Goal: Information Seeking & Learning: Find contact information

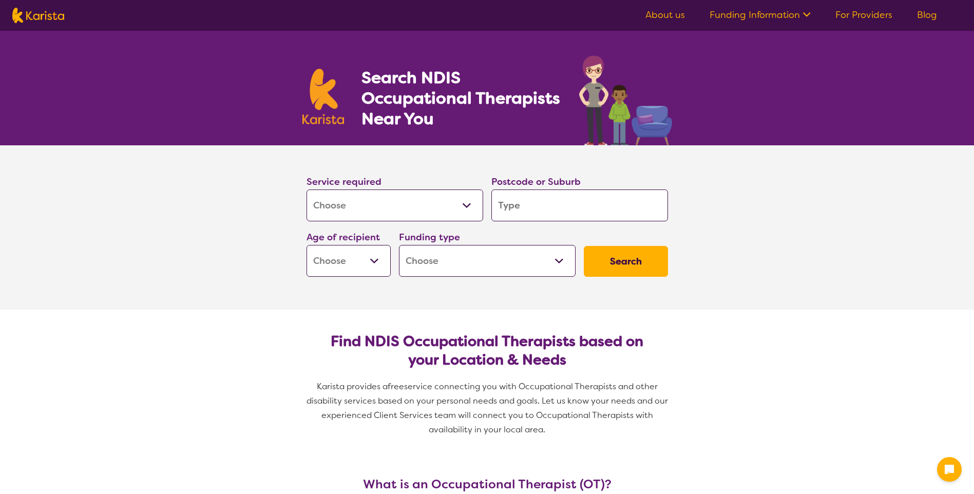
select select "[MEDICAL_DATA]"
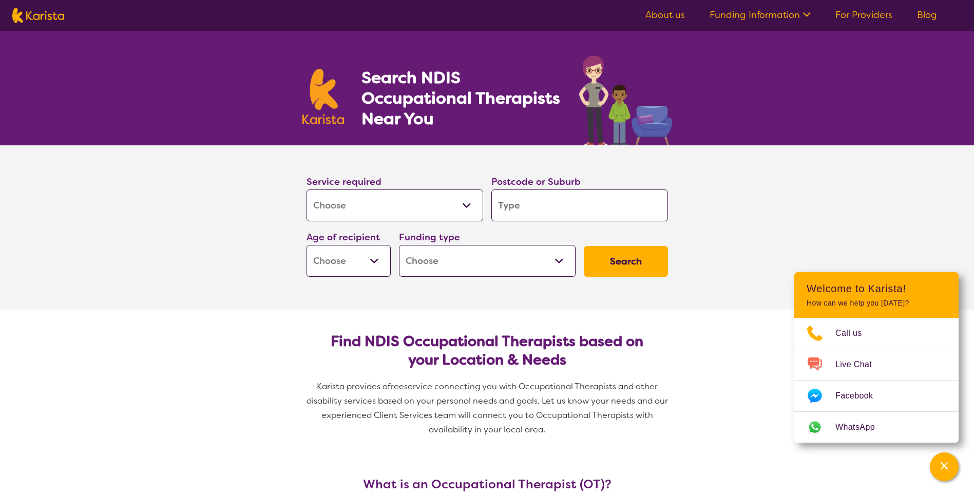
click at [513, 213] on input "search" at bounding box center [579, 205] width 177 height 32
click at [338, 260] on select "Early Childhood - 0 to 9 Child - 10 to 11 Adolescent - 12 to 17 Adult - 18 to 6…" at bounding box center [348, 261] width 84 height 32
select select "EC"
click at [306, 245] on select "Early Childhood - 0 to 9 Child - 10 to 11 Adolescent - 12 to 17 Adult - 18 to 6…" at bounding box center [348, 261] width 84 height 32
select select "EC"
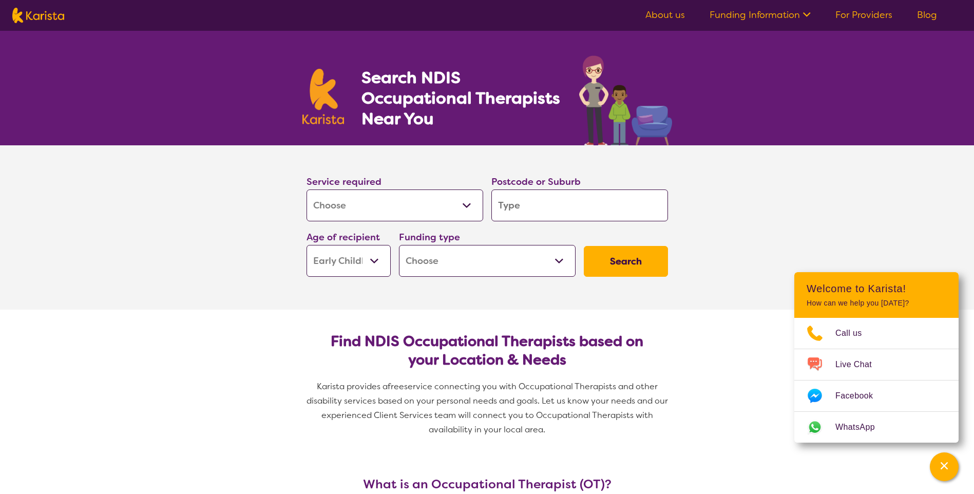
click at [455, 265] on select "Home Care Package (HCP) National Disability Insurance Scheme (NDIS) I don't know" at bounding box center [487, 261] width 177 height 32
select select "NDIS"
click at [399, 245] on select "Home Care Package (HCP) National Disability Insurance Scheme (NDIS) I don't know" at bounding box center [487, 261] width 177 height 32
select select "NDIS"
click at [555, 199] on input "search" at bounding box center [579, 205] width 177 height 32
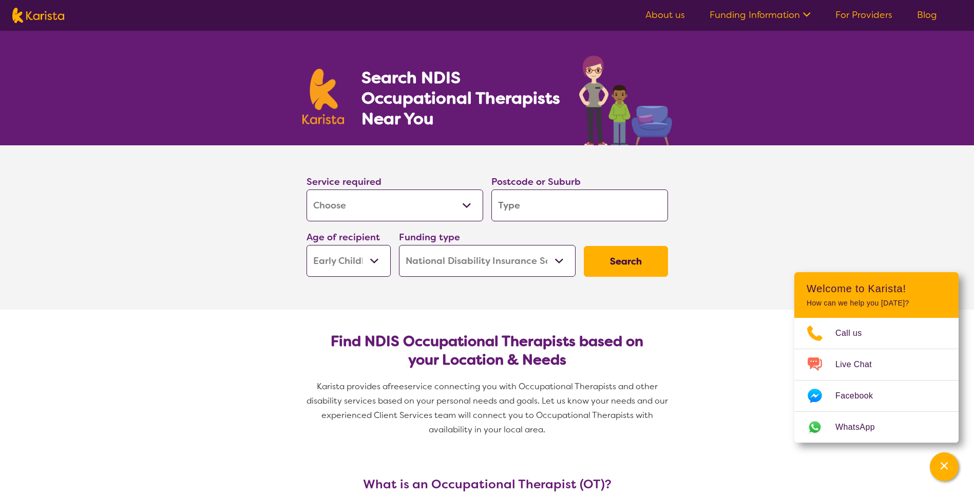
click at [634, 265] on button "Search" at bounding box center [626, 261] width 84 height 31
click at [541, 204] on input "search" at bounding box center [579, 205] width 177 height 32
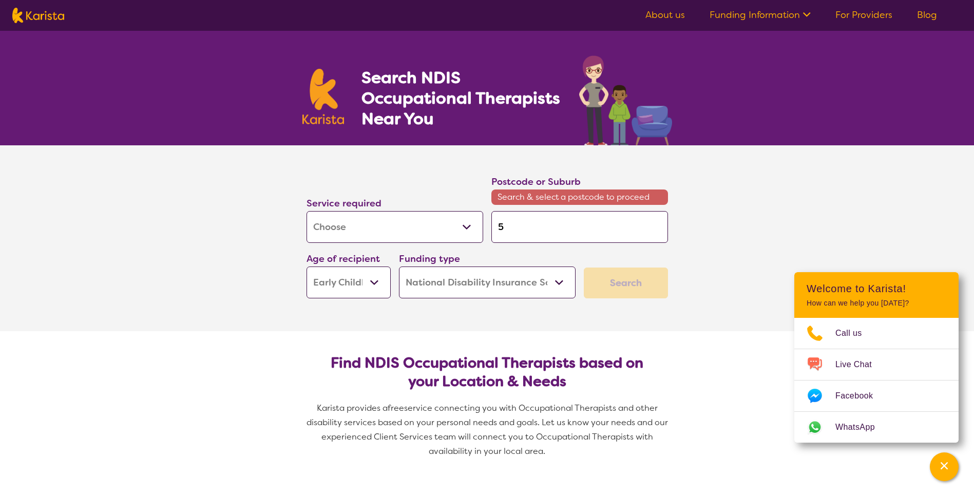
type input "5"
type input "51"
type input "511"
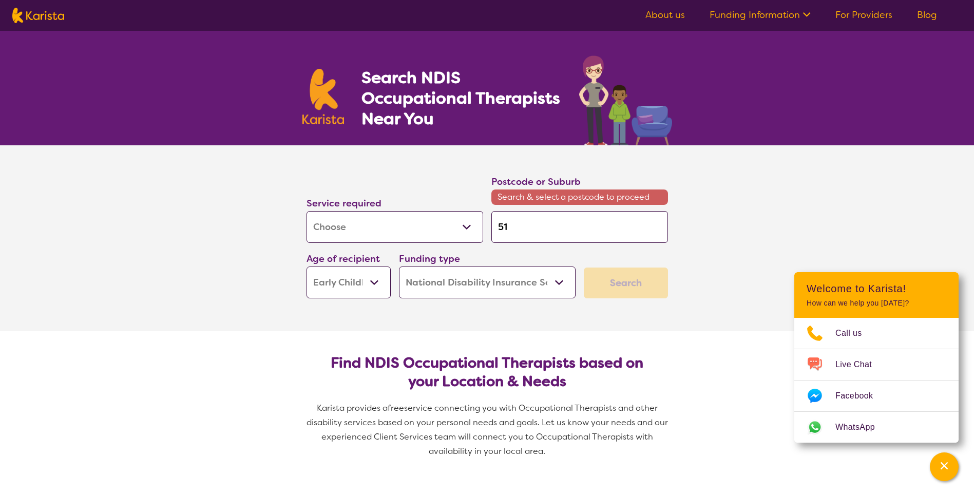
type input "511"
type input "5114"
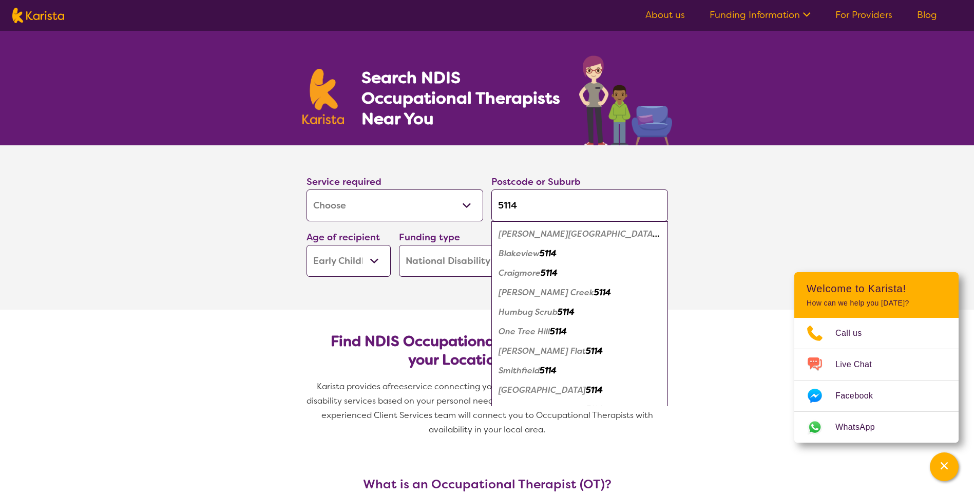
type input "5114"
click at [545, 235] on em "[PERSON_NAME][GEOGRAPHIC_DATA]" at bounding box center [578, 233] width 161 height 11
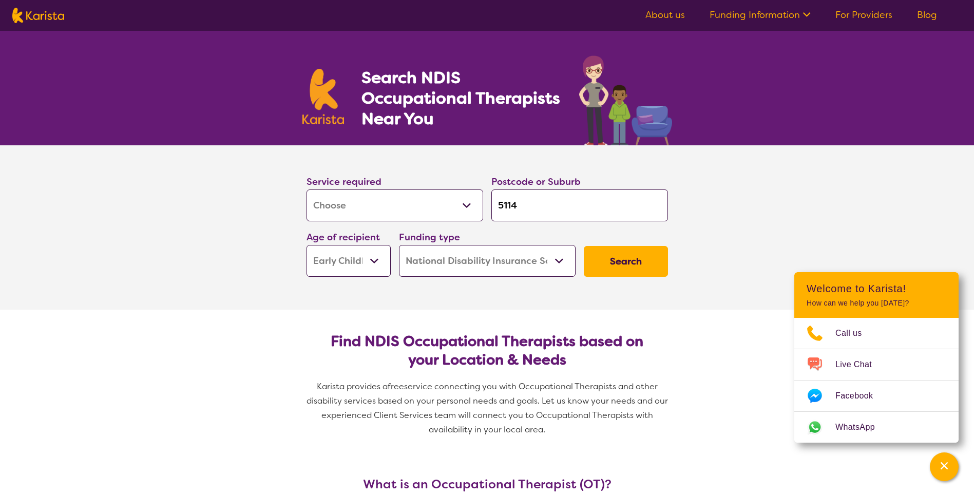
click at [602, 260] on button "Search" at bounding box center [626, 261] width 84 height 31
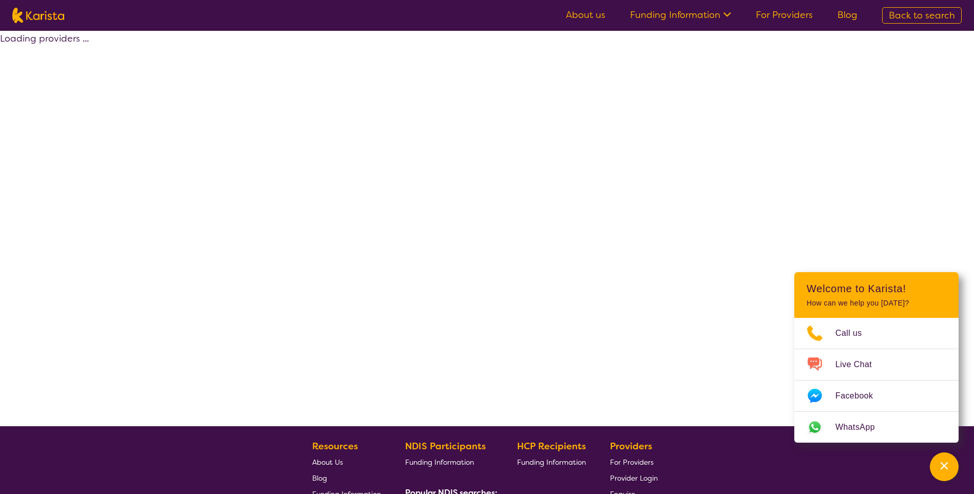
select select "by_score"
